Goal: Navigation & Orientation: Find specific page/section

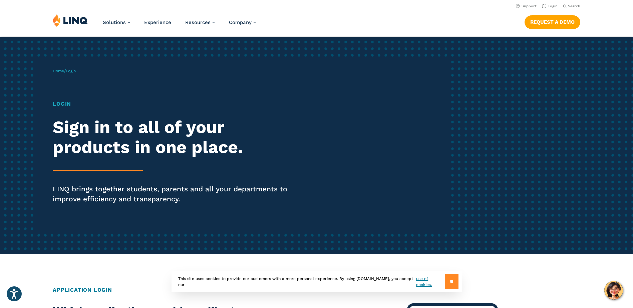
click at [446, 284] on input "**" at bounding box center [452, 282] width 14 height 14
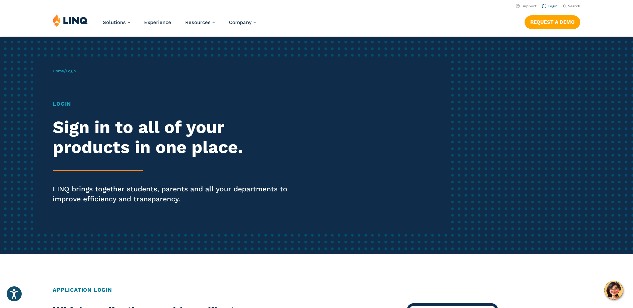
click at [550, 7] on link "Login" at bounding box center [550, 6] width 16 height 4
click at [65, 105] on h1 "Login" at bounding box center [175, 104] width 244 height 8
click at [89, 136] on h2 "Sign in to all of your products in one place." at bounding box center [175, 137] width 244 height 40
click at [92, 168] on div "Login Sign in to all of your products in one place. LINQ brings together studen…" at bounding box center [175, 161] width 244 height 123
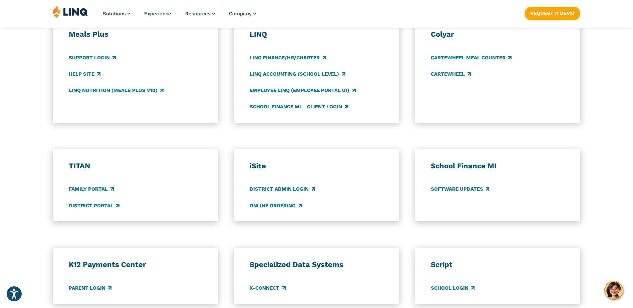
scroll to position [400, 0]
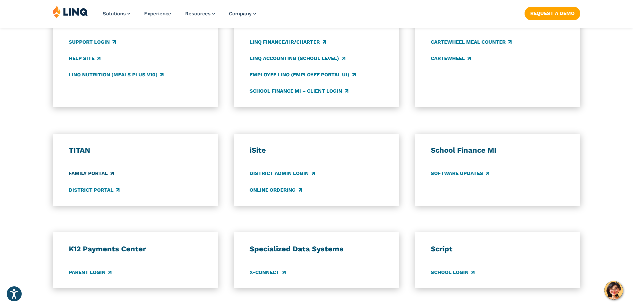
click at [86, 171] on link "Family Portal" at bounding box center [91, 173] width 45 height 7
